Goal: Information Seeking & Learning: Check status

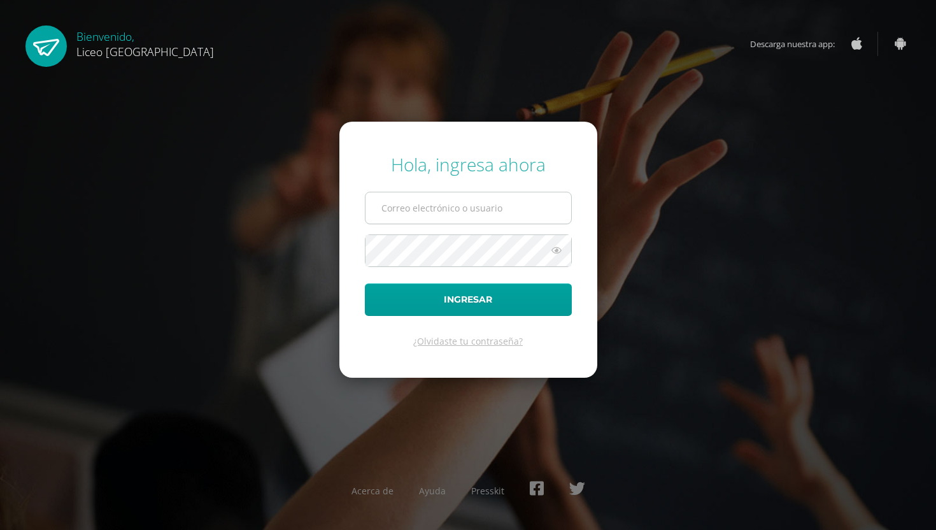
click at [428, 206] on input "text" at bounding box center [468, 207] width 206 height 31
type input "20190680@liceoguatemala.edu.gt"
click at [365, 283] on button "Ingresar" at bounding box center [468, 299] width 207 height 32
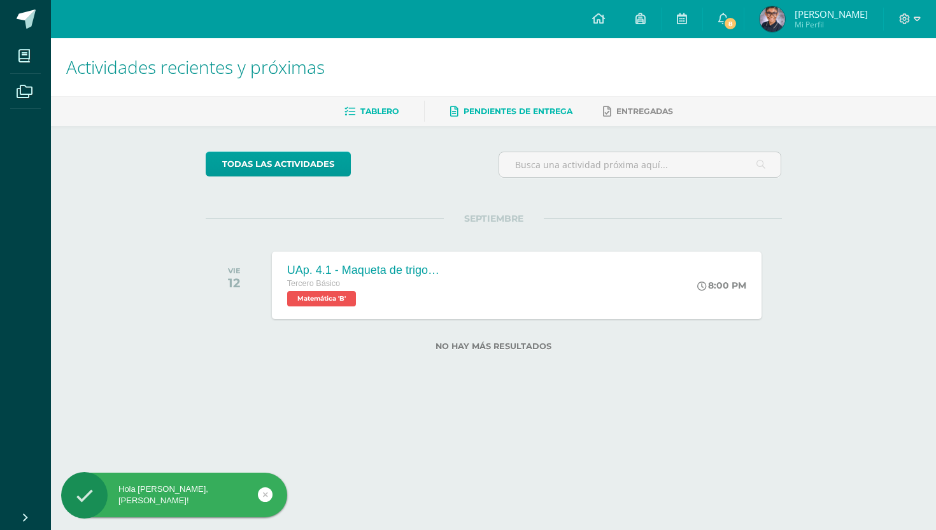
click at [470, 106] on span "Pendientes de entrega" at bounding box center [517, 111] width 109 height 10
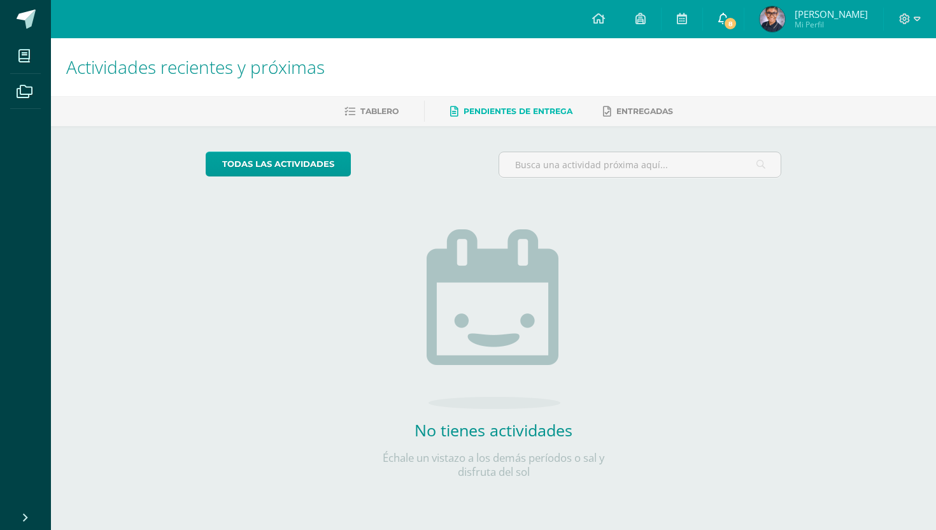
click at [728, 22] on icon at bounding box center [723, 18] width 10 height 11
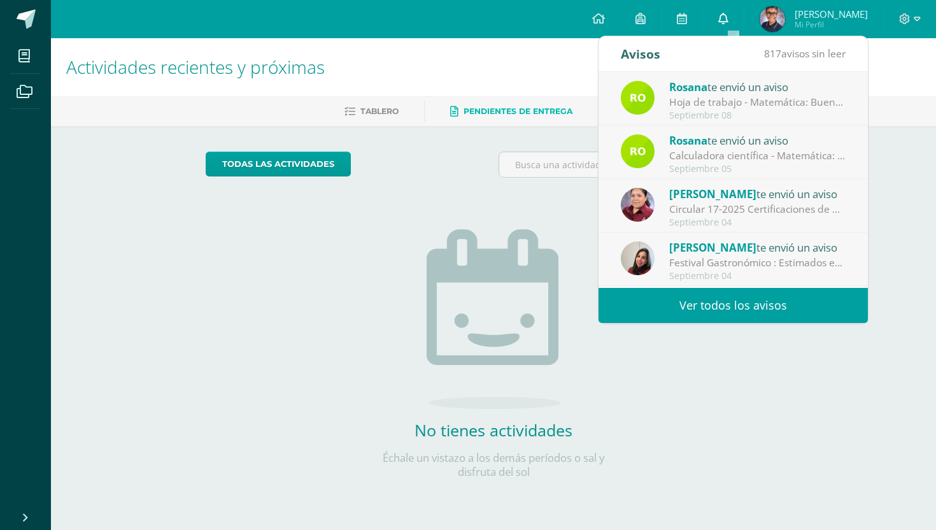
click at [728, 22] on icon at bounding box center [723, 18] width 10 height 11
click at [400, 199] on div "No tienes actividades Échale un vistazo a los demás períodos o sal y disfruta d…" at bounding box center [493, 333] width 255 height 291
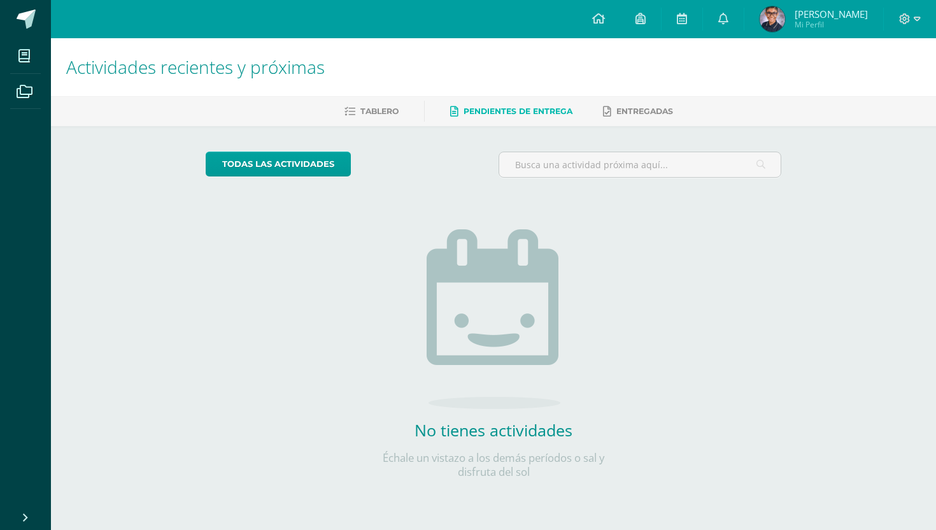
click at [400, 106] on ul "Tablero Pendientes de entrega Entregadas" at bounding box center [508, 111] width 885 height 21
click at [381, 118] on link "Tablero" at bounding box center [371, 111] width 54 height 20
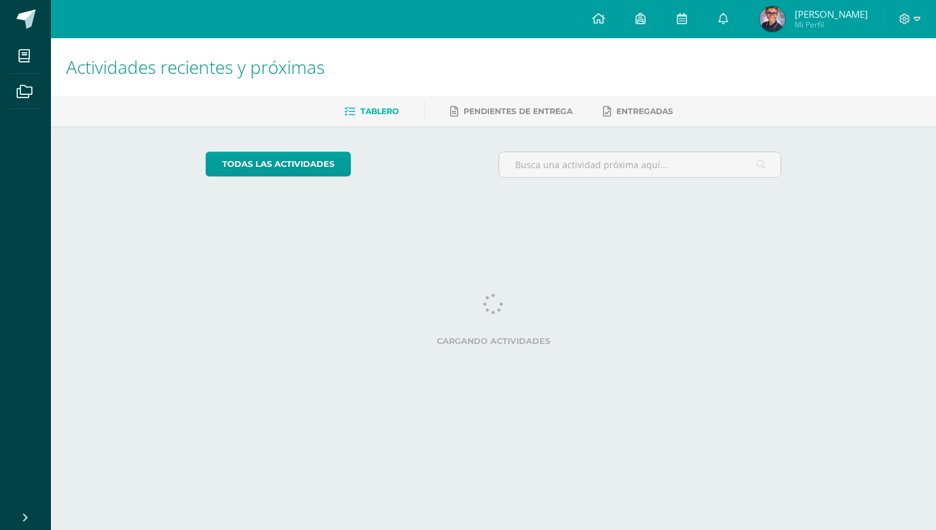
click at [381, 118] on link "Tablero" at bounding box center [371, 111] width 54 height 20
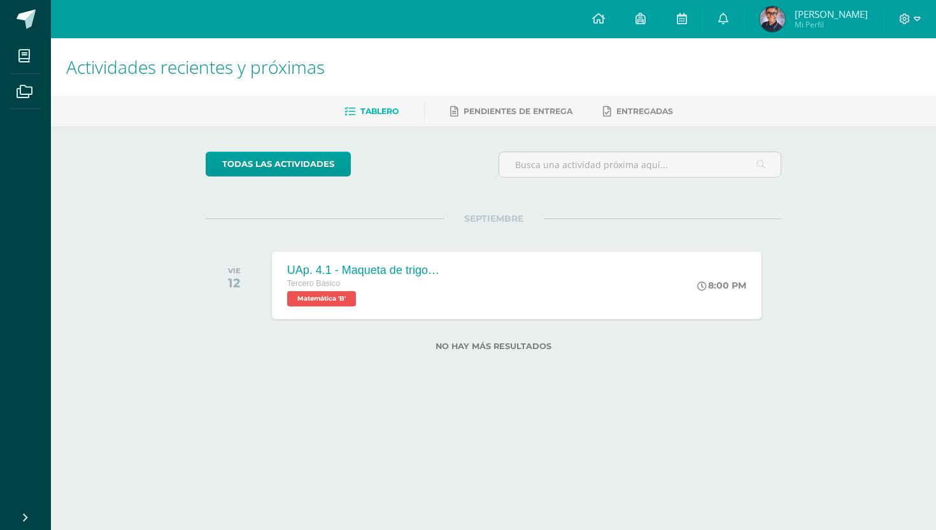
click at [622, 97] on div "Tablero Pendientes de entrega Entregadas" at bounding box center [508, 111] width 915 height 30
click at [622, 104] on link "Entregadas" at bounding box center [638, 111] width 70 height 20
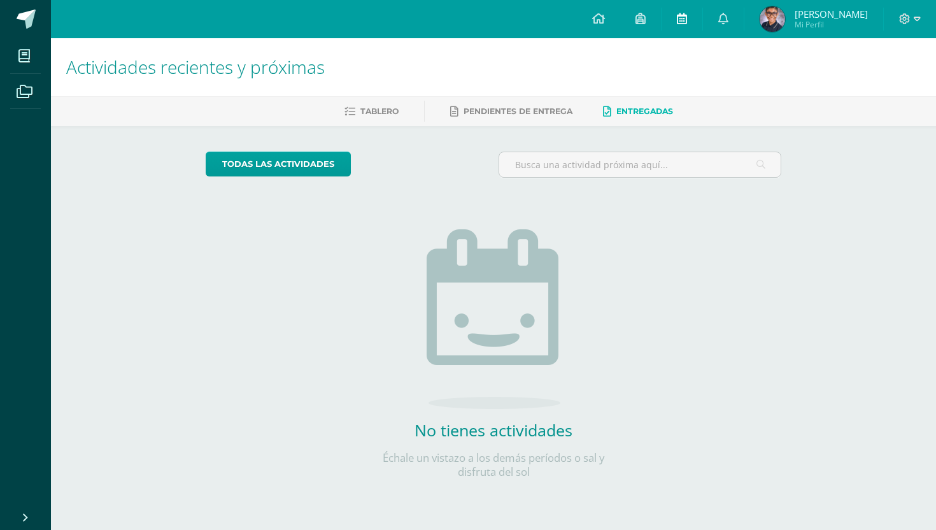
click at [687, 24] on icon at bounding box center [682, 18] width 10 height 11
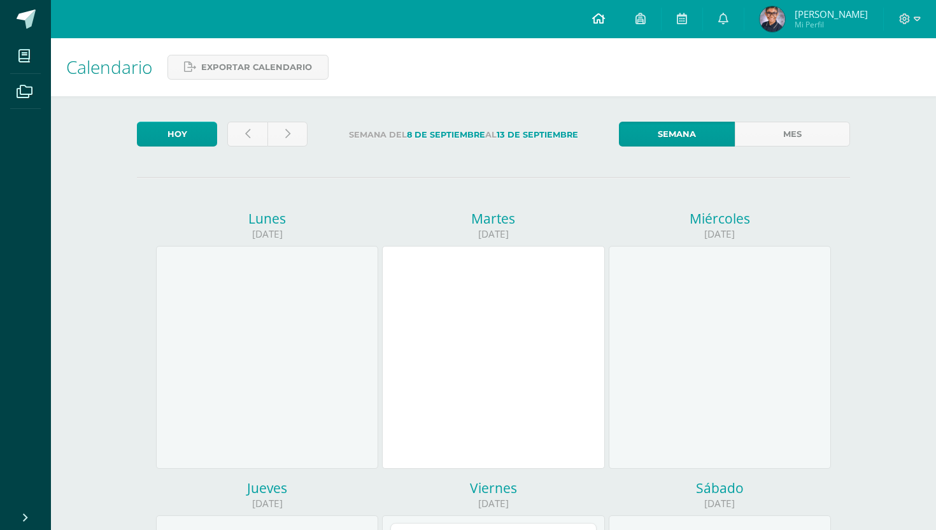
click at [620, 18] on link at bounding box center [598, 19] width 43 height 38
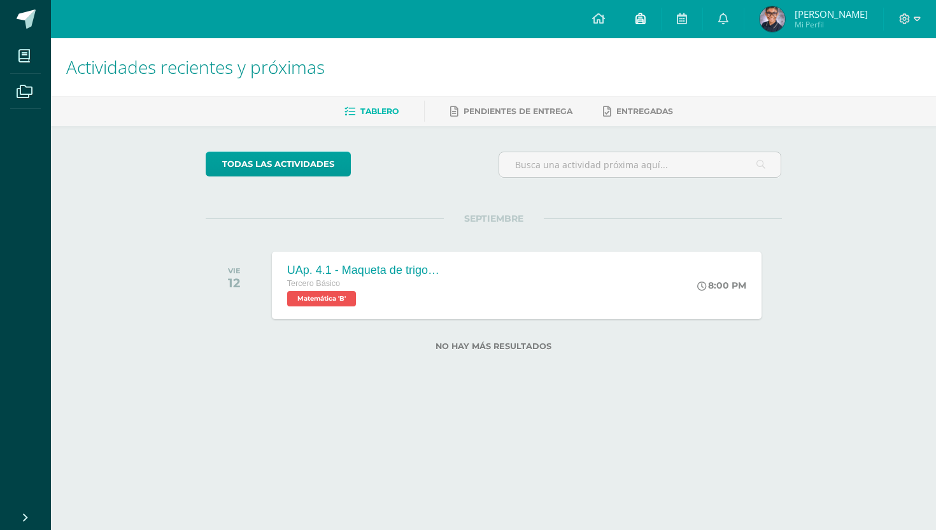
click at [645, 14] on icon at bounding box center [640, 18] width 10 height 11
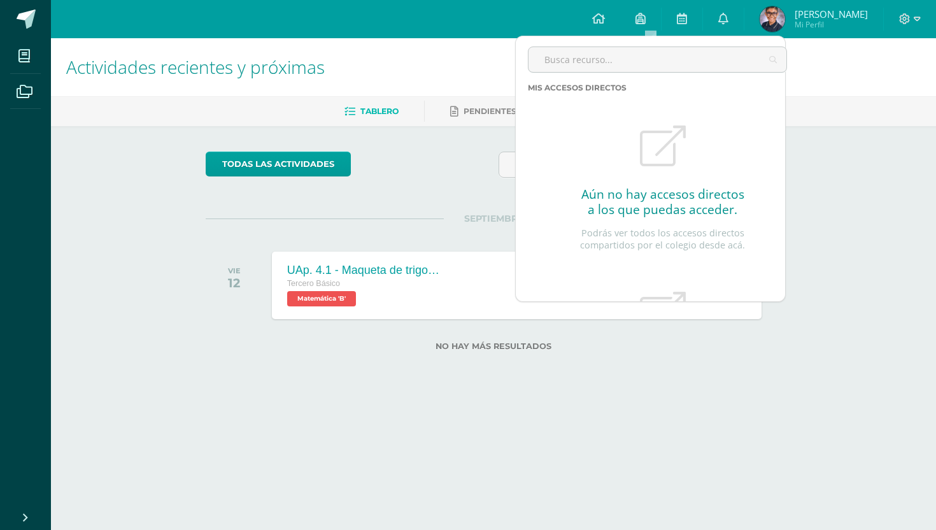
click at [796, 59] on div at bounding box center [662, 64] width 269 height 36
click at [812, 32] on link "[PERSON_NAME] Mi Perfil" at bounding box center [813, 19] width 139 height 38
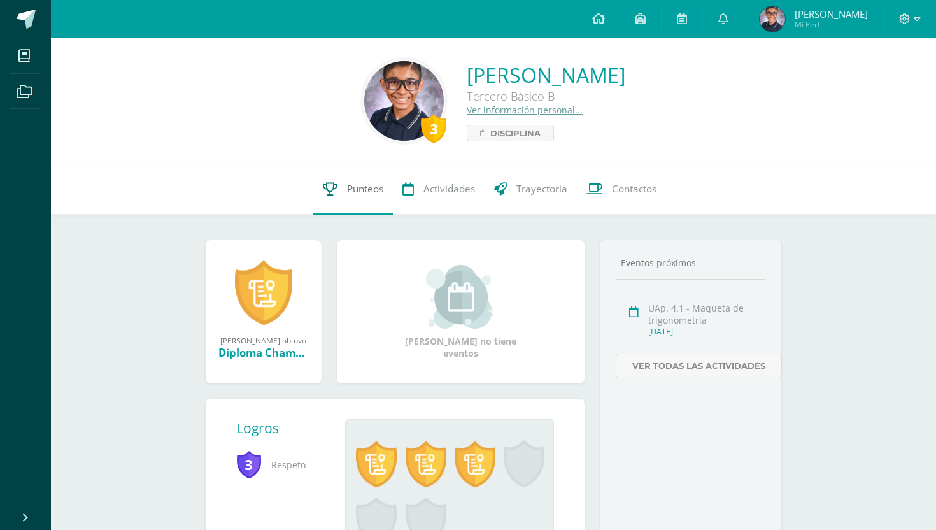
click at [372, 182] on link "Punteos" at bounding box center [353, 189] width 80 height 51
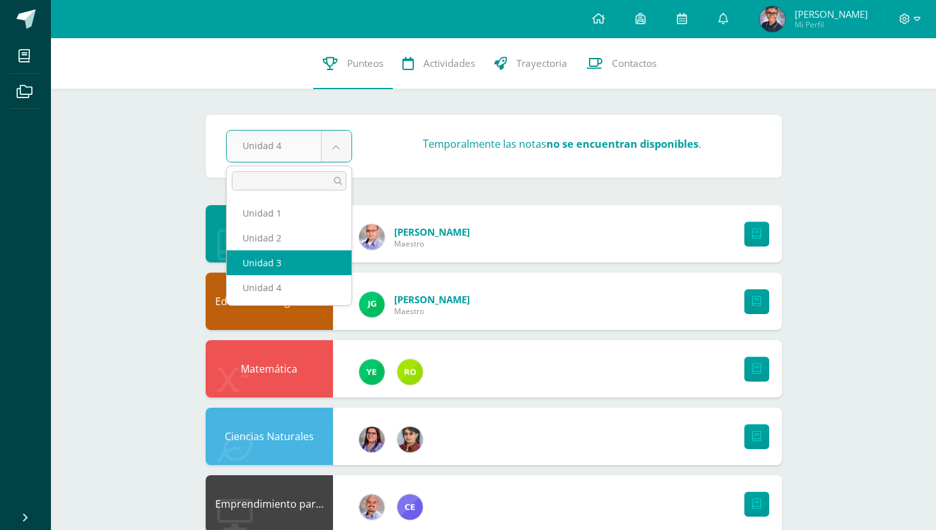
select select "Unidad 3"
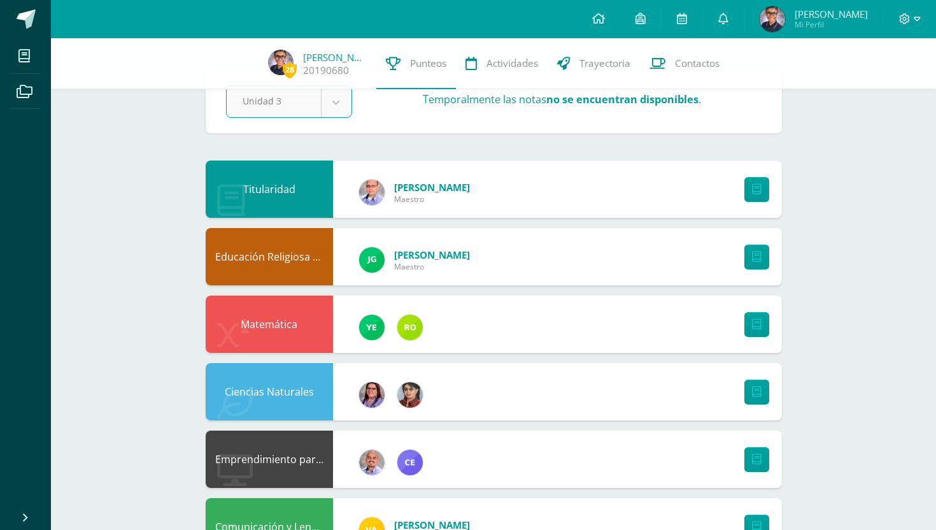
scroll to position [55, 0]
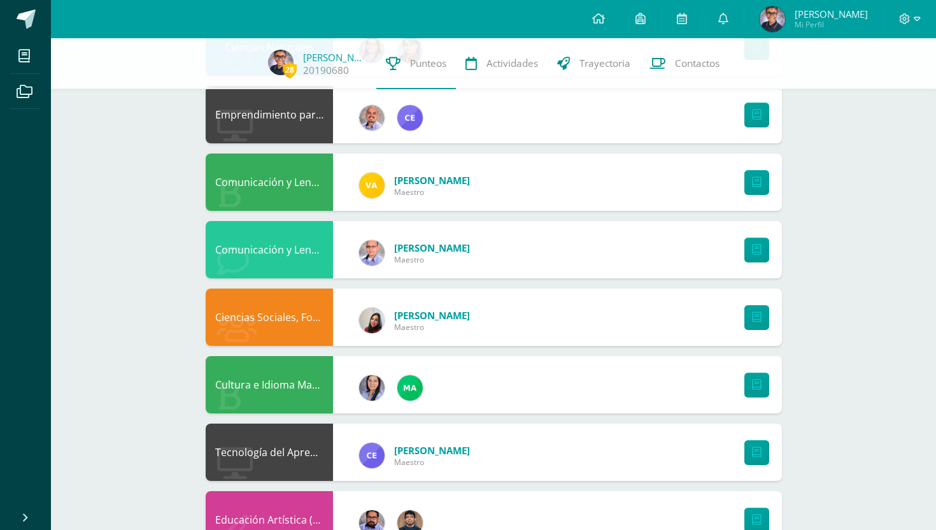
scroll to position [698, 0]
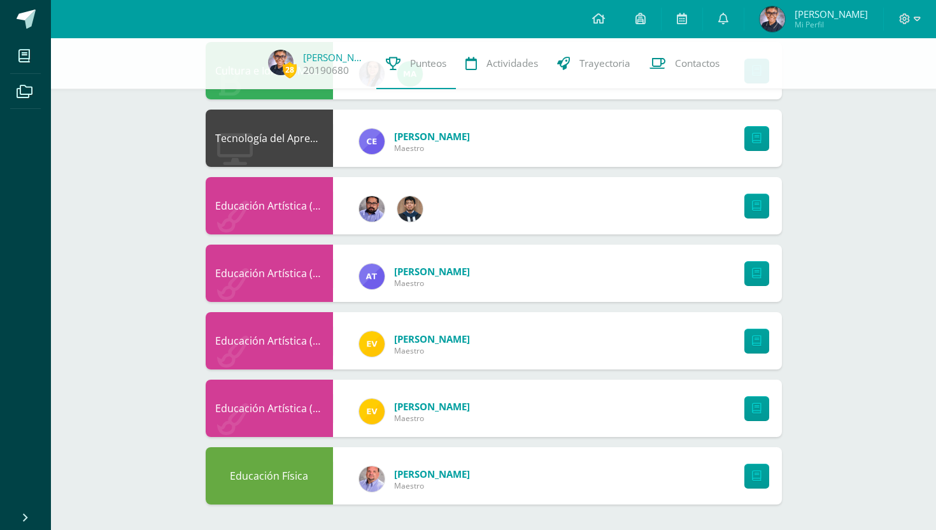
click at [444, 402] on span "[PERSON_NAME]" at bounding box center [432, 406] width 76 height 13
click at [759, 410] on icon at bounding box center [757, 408] width 10 height 11
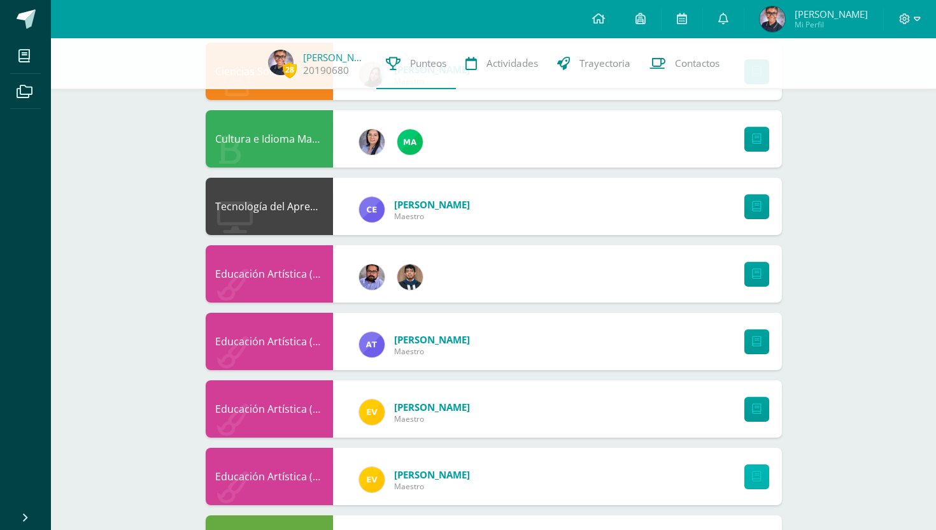
scroll to position [610, 0]
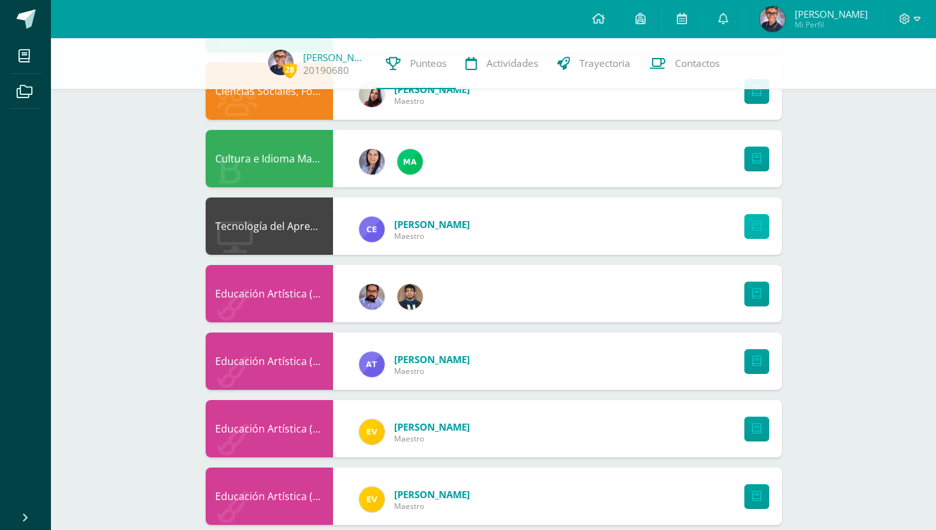
click at [760, 223] on icon at bounding box center [757, 226] width 10 height 11
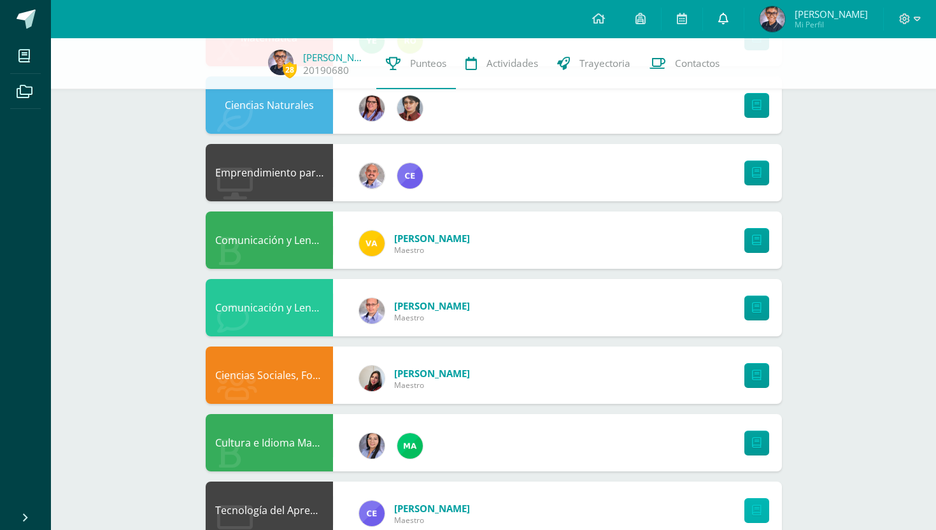
scroll to position [246, 0]
